Goal: Navigation & Orientation: Go to known website

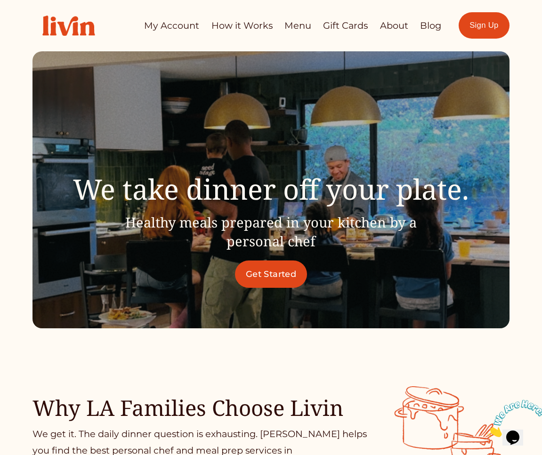
click at [300, 30] on link "Menu" at bounding box center [297, 25] width 27 height 18
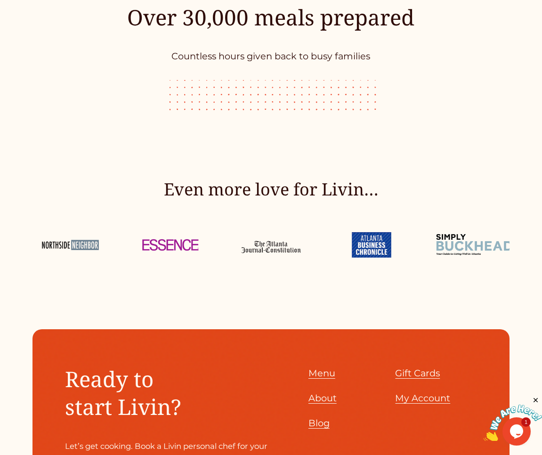
scroll to position [2062, 0]
